Goal: Obtain resource: Obtain resource

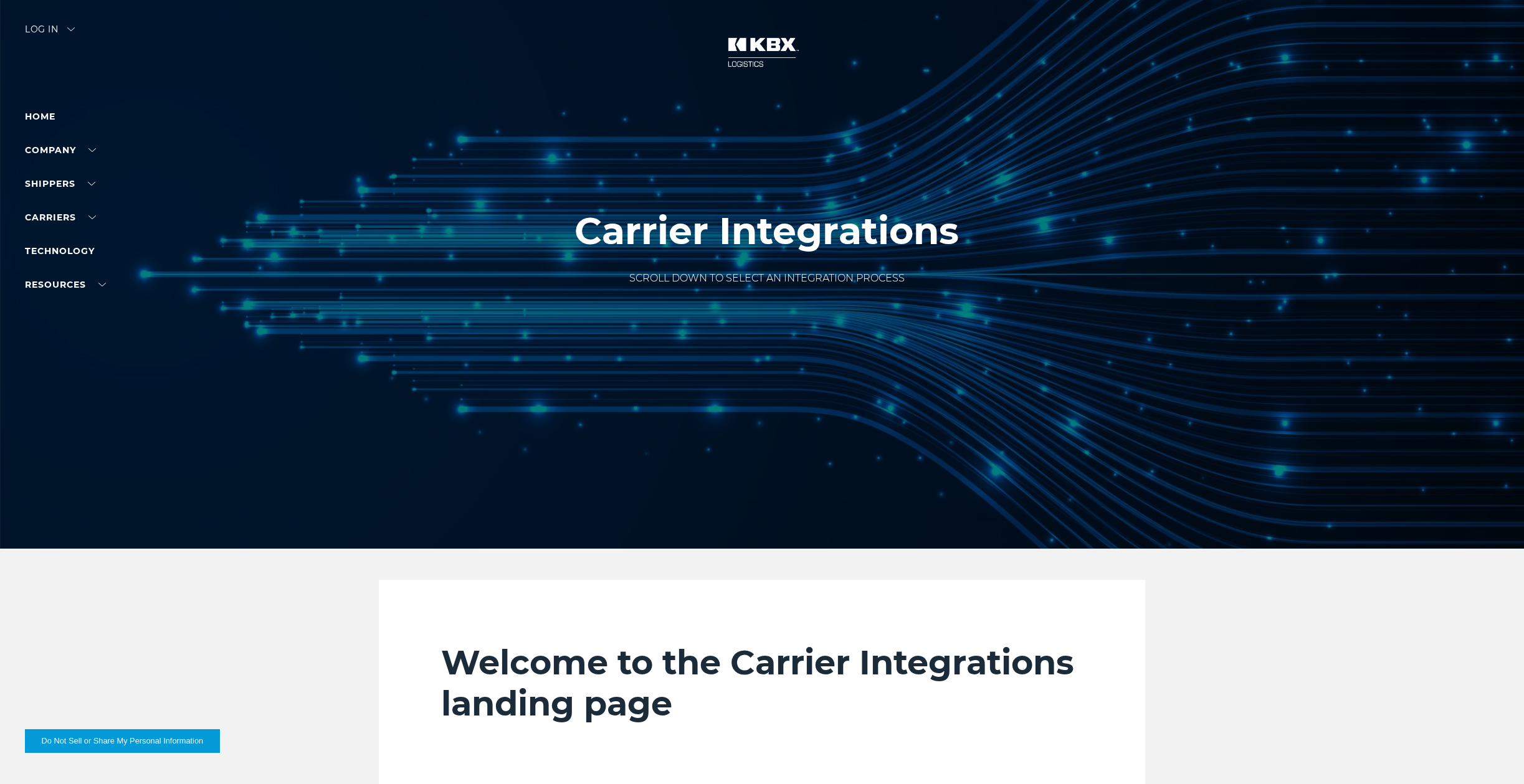
click at [756, 67] on img at bounding box center [762, 52] width 93 height 54
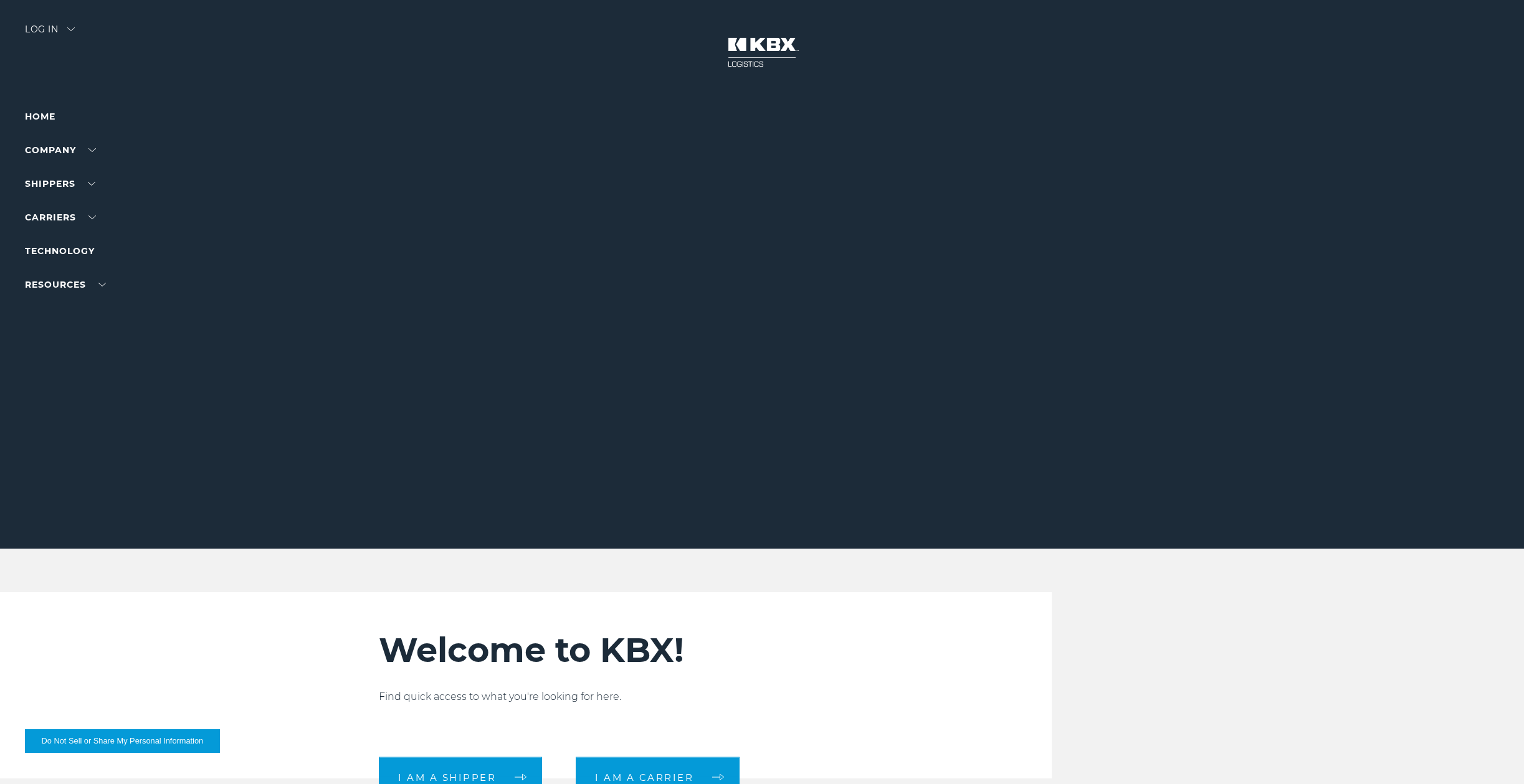
click at [31, 25] on div "Log in" at bounding box center [50, 34] width 50 height 18
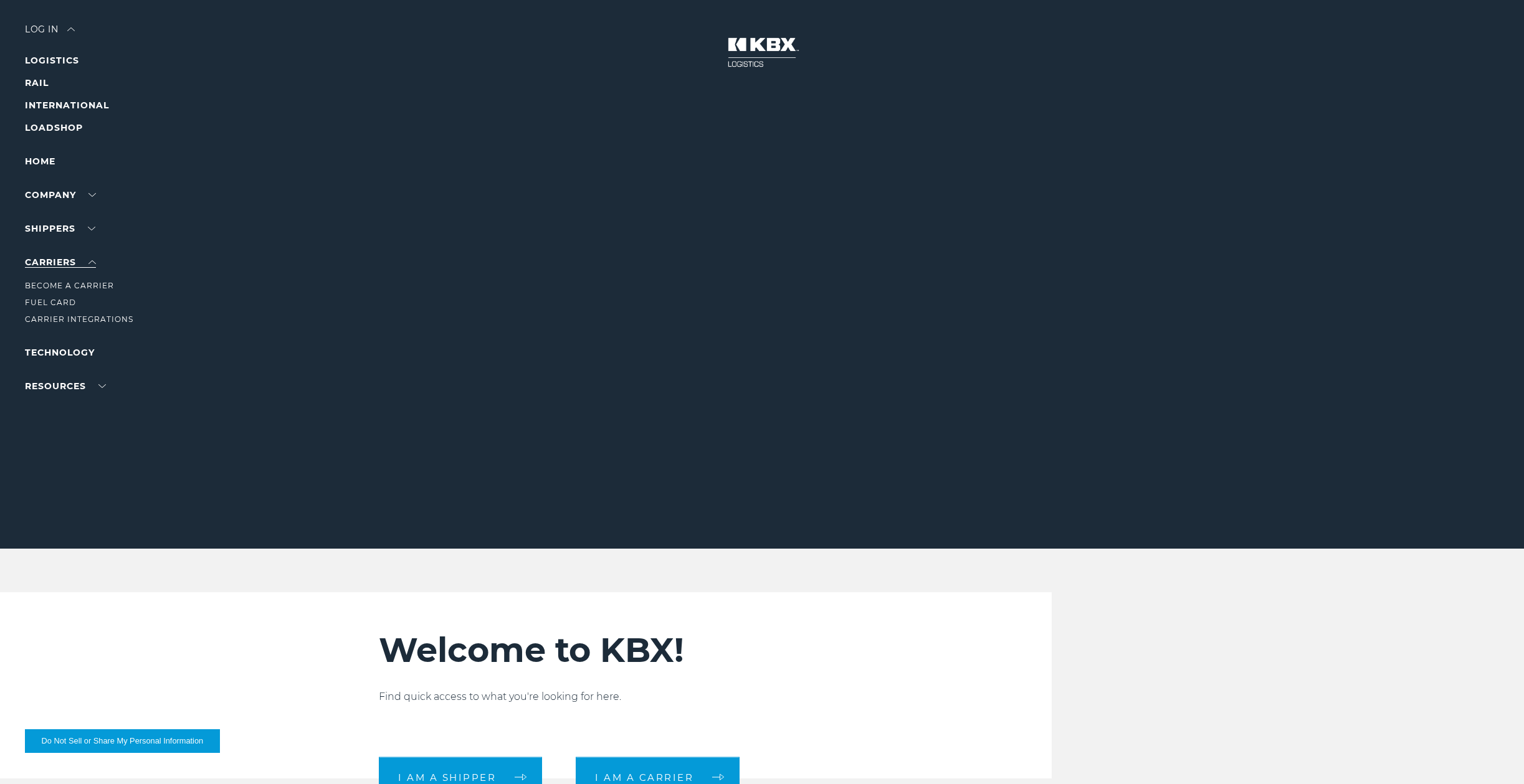
click at [64, 266] on link "Carriers" at bounding box center [60, 262] width 71 height 11
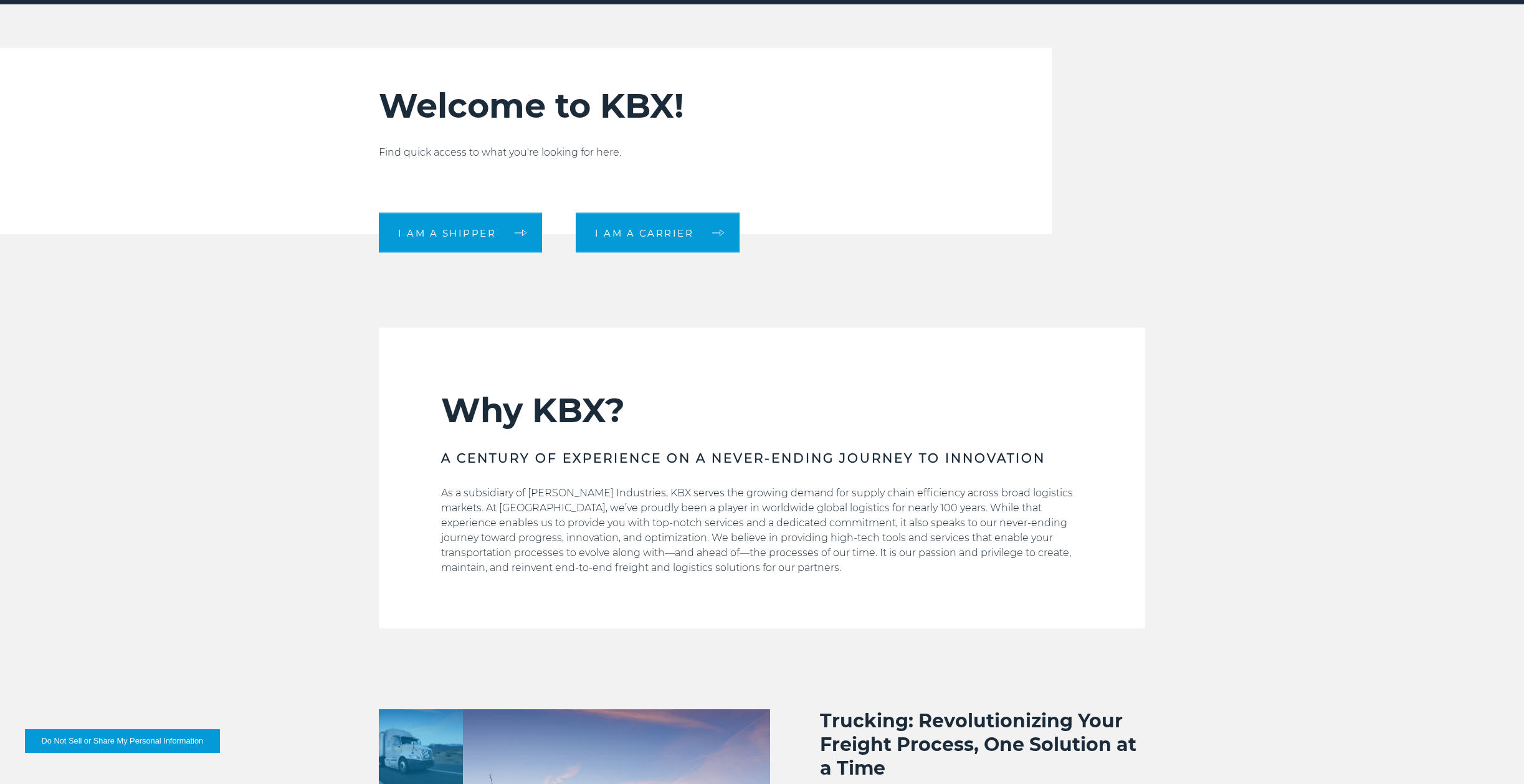
scroll to position [623, 0]
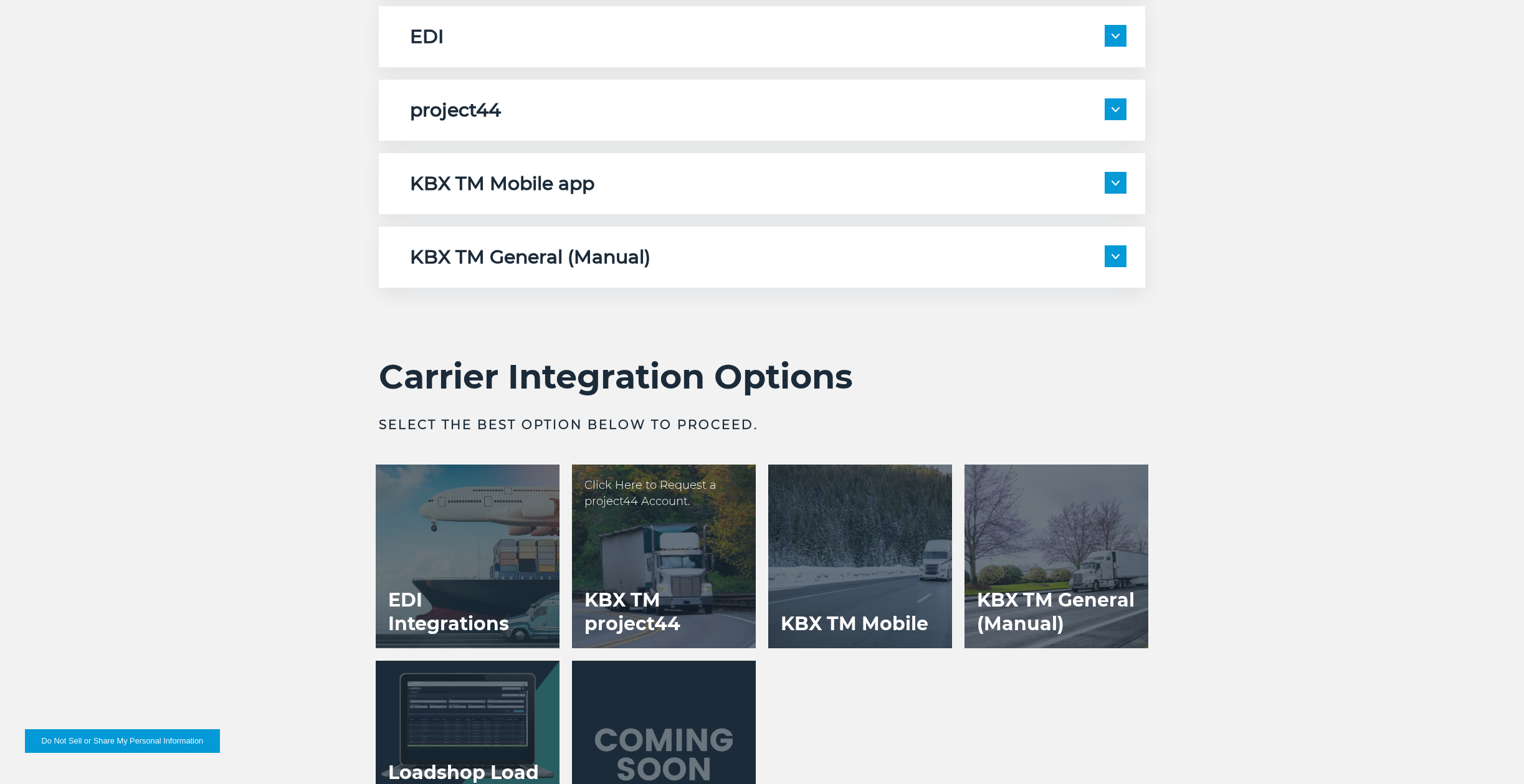
scroll to position [2304, 0]
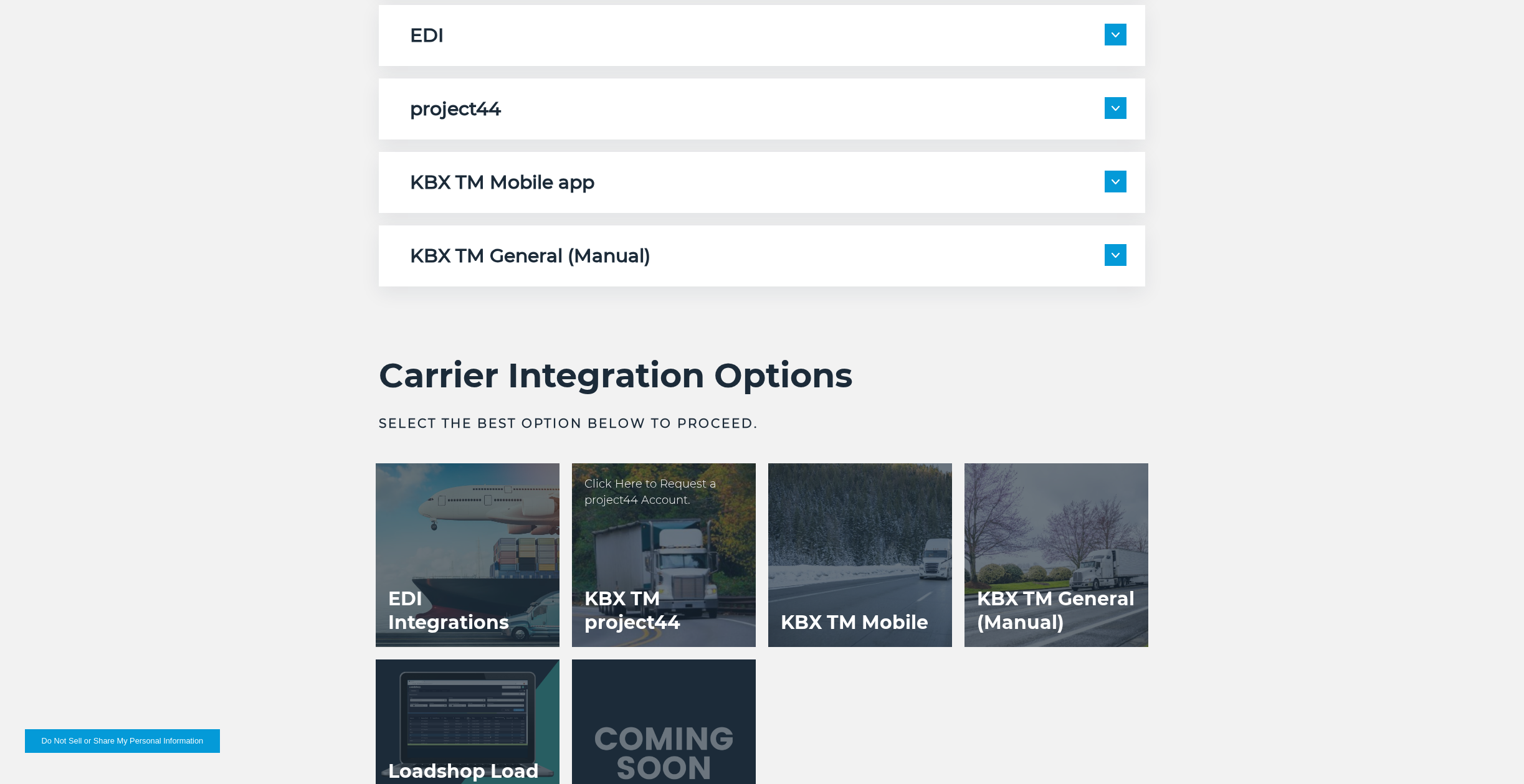
click at [644, 536] on div at bounding box center [664, 555] width 184 height 184
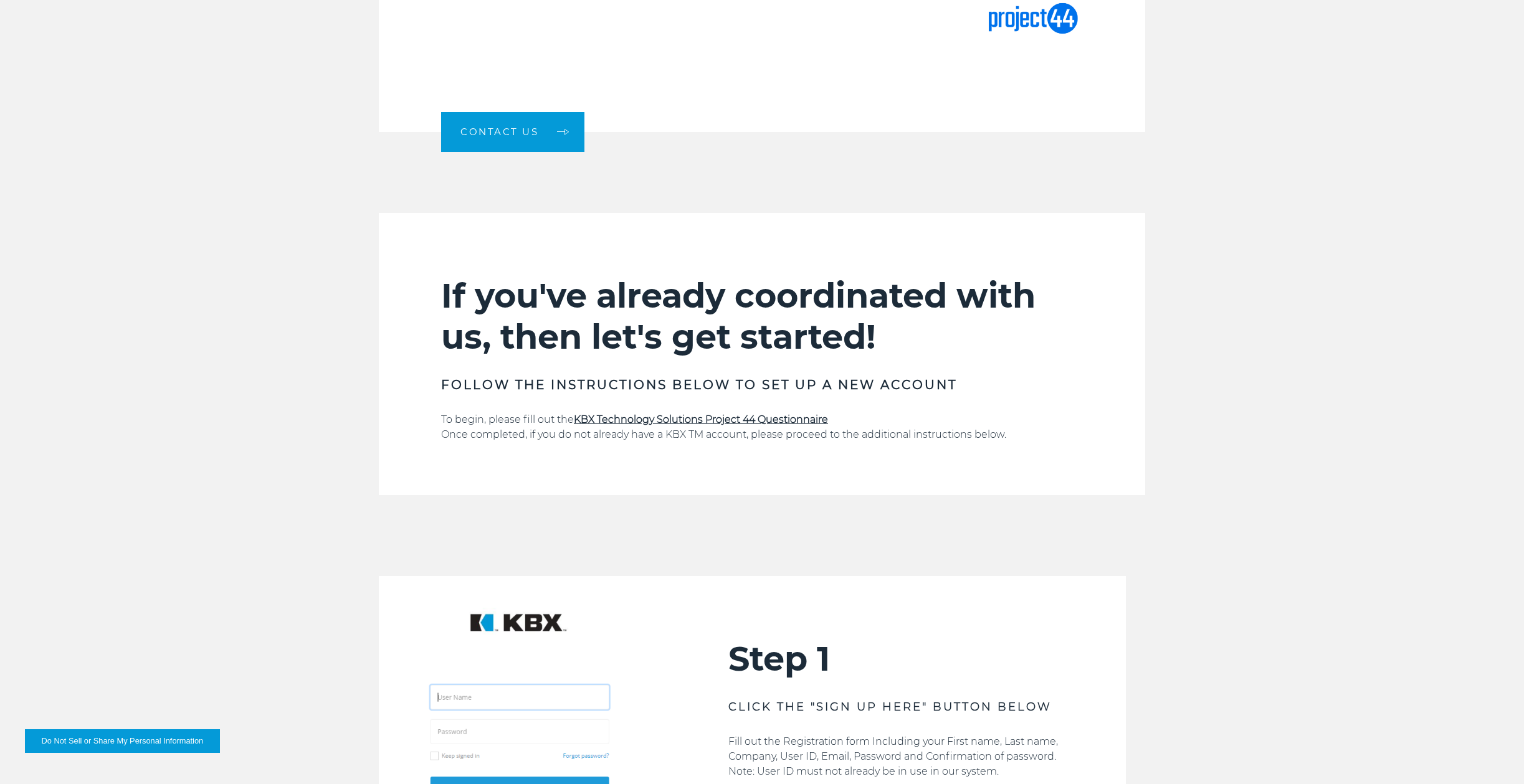
scroll to position [872, 0]
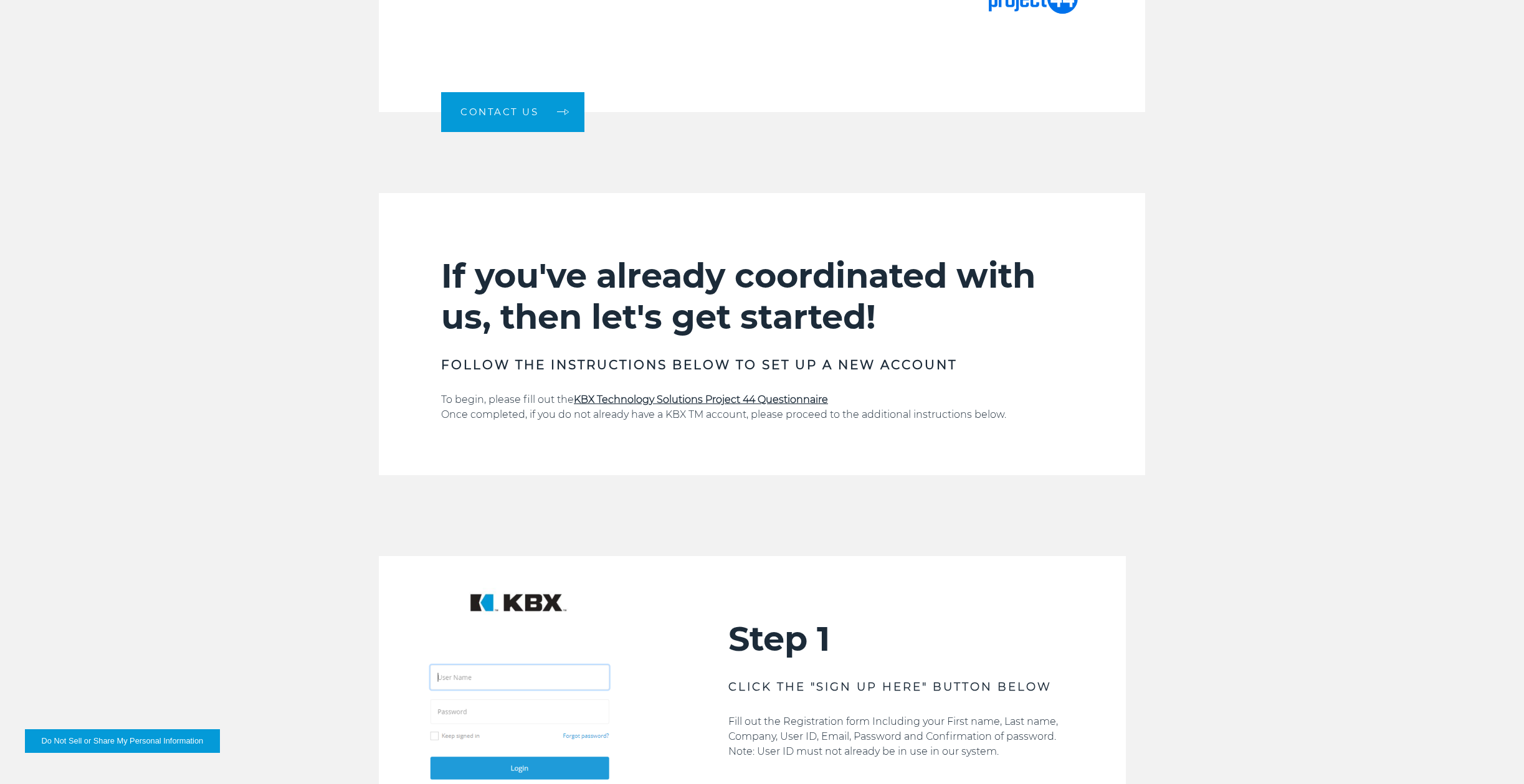
click at [790, 399] on strong "KBX Technology Solutions Project 44 Questionnaire" at bounding box center [701, 400] width 254 height 12
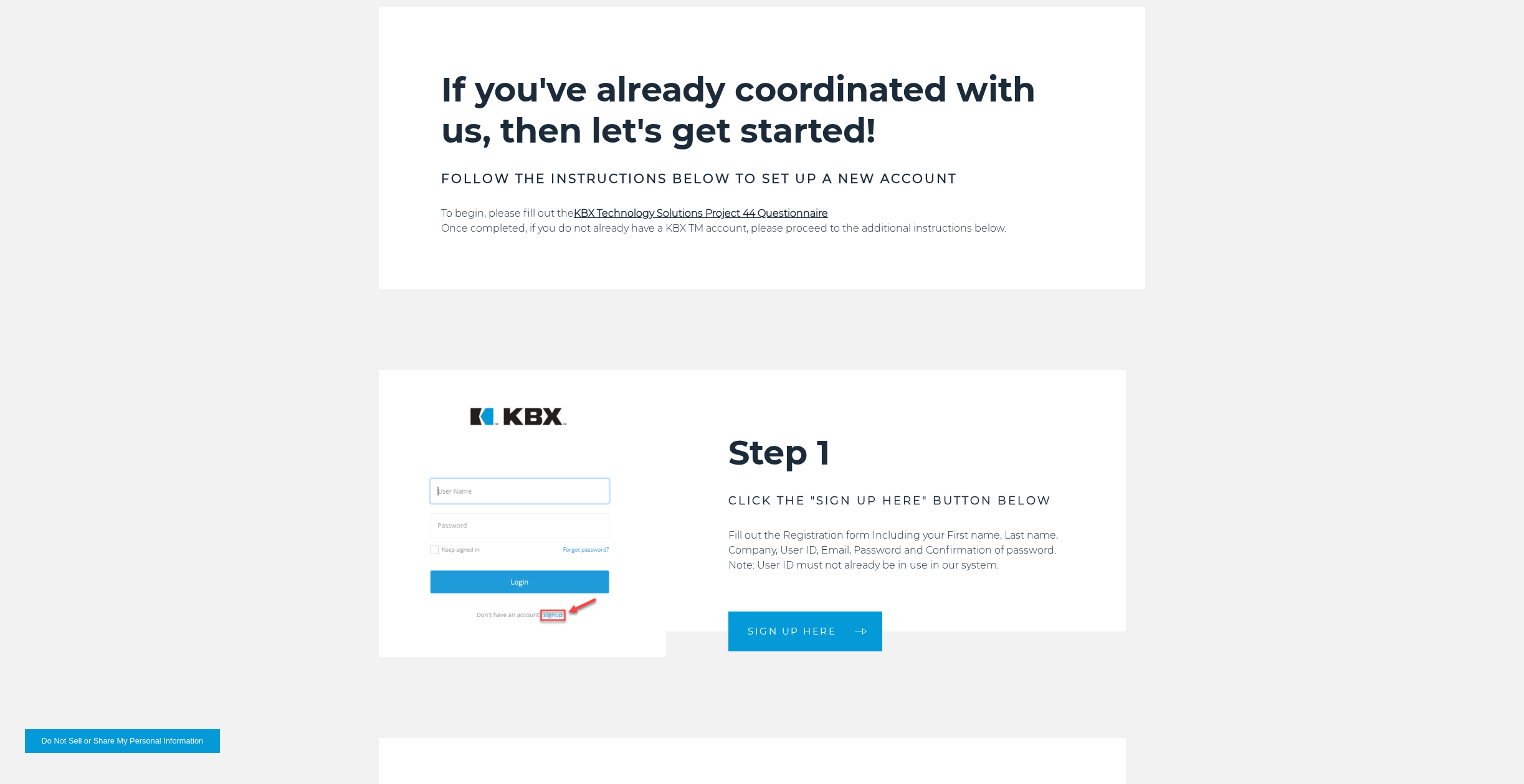
scroll to position [934, 0]
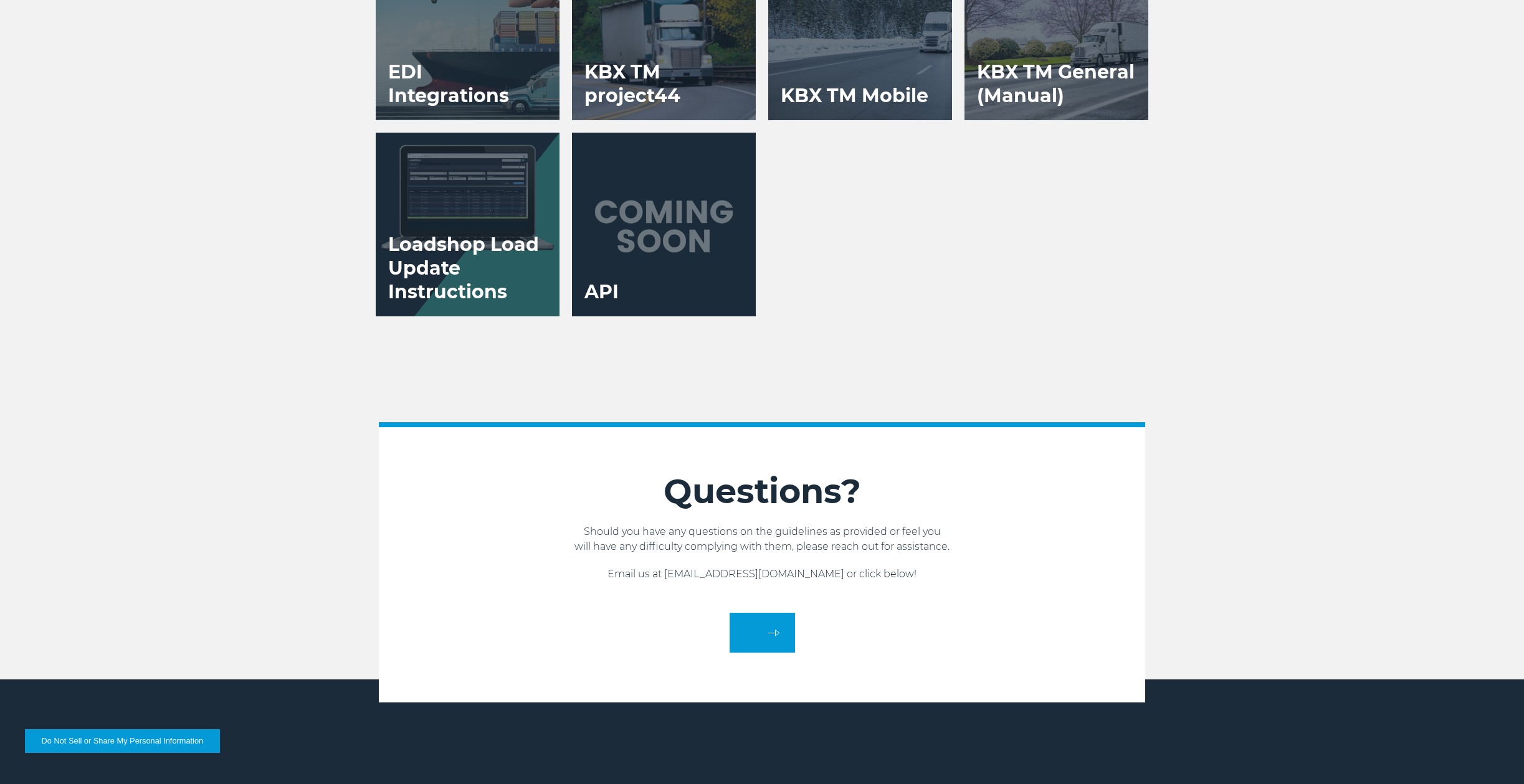
scroll to position [2892, 0]
